Goal: Navigation & Orientation: Find specific page/section

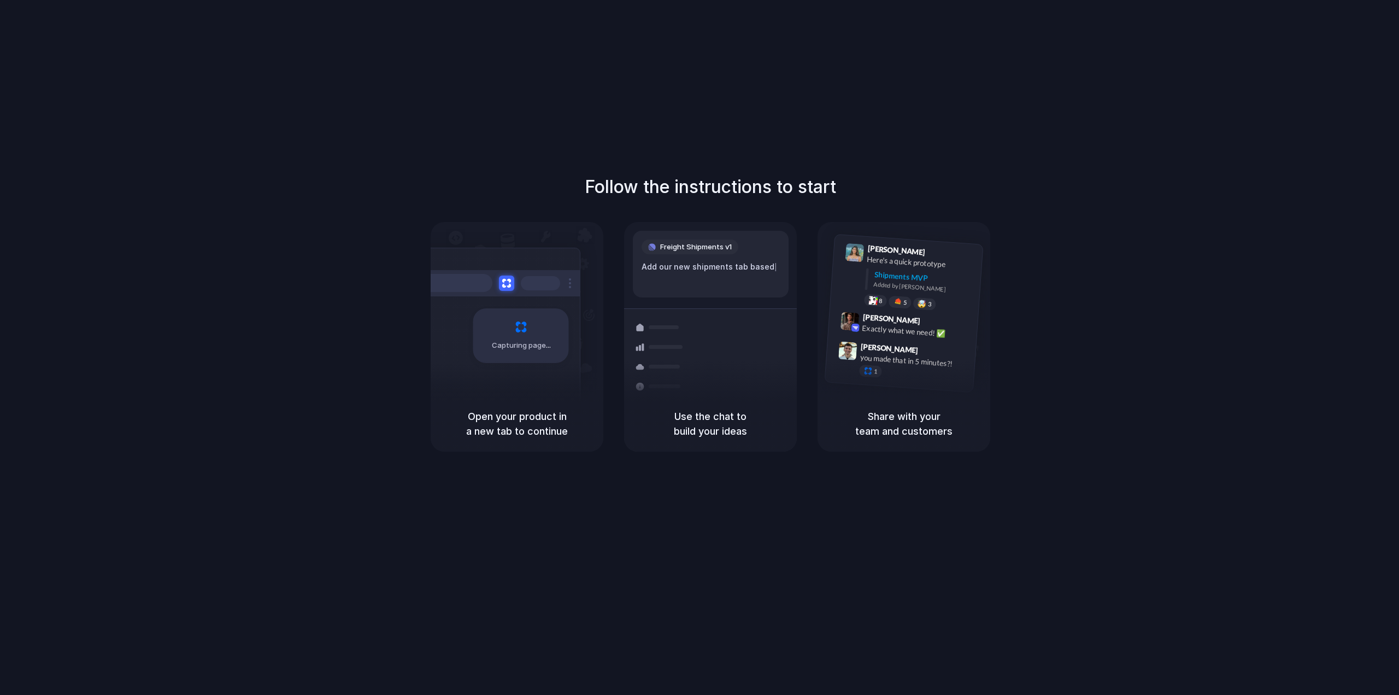
click at [538, 330] on div "Capturing page" at bounding box center [521, 335] width 96 height 55
click at [677, 351] on div at bounding box center [660, 347] width 63 height 20
click at [905, 391] on div "[PERSON_NAME] 9:41 AM Here's a quick prototype Shipments MVP Added by [PERSON_N…" at bounding box center [904, 309] width 173 height 174
